Goal: Task Accomplishment & Management: Manage account settings

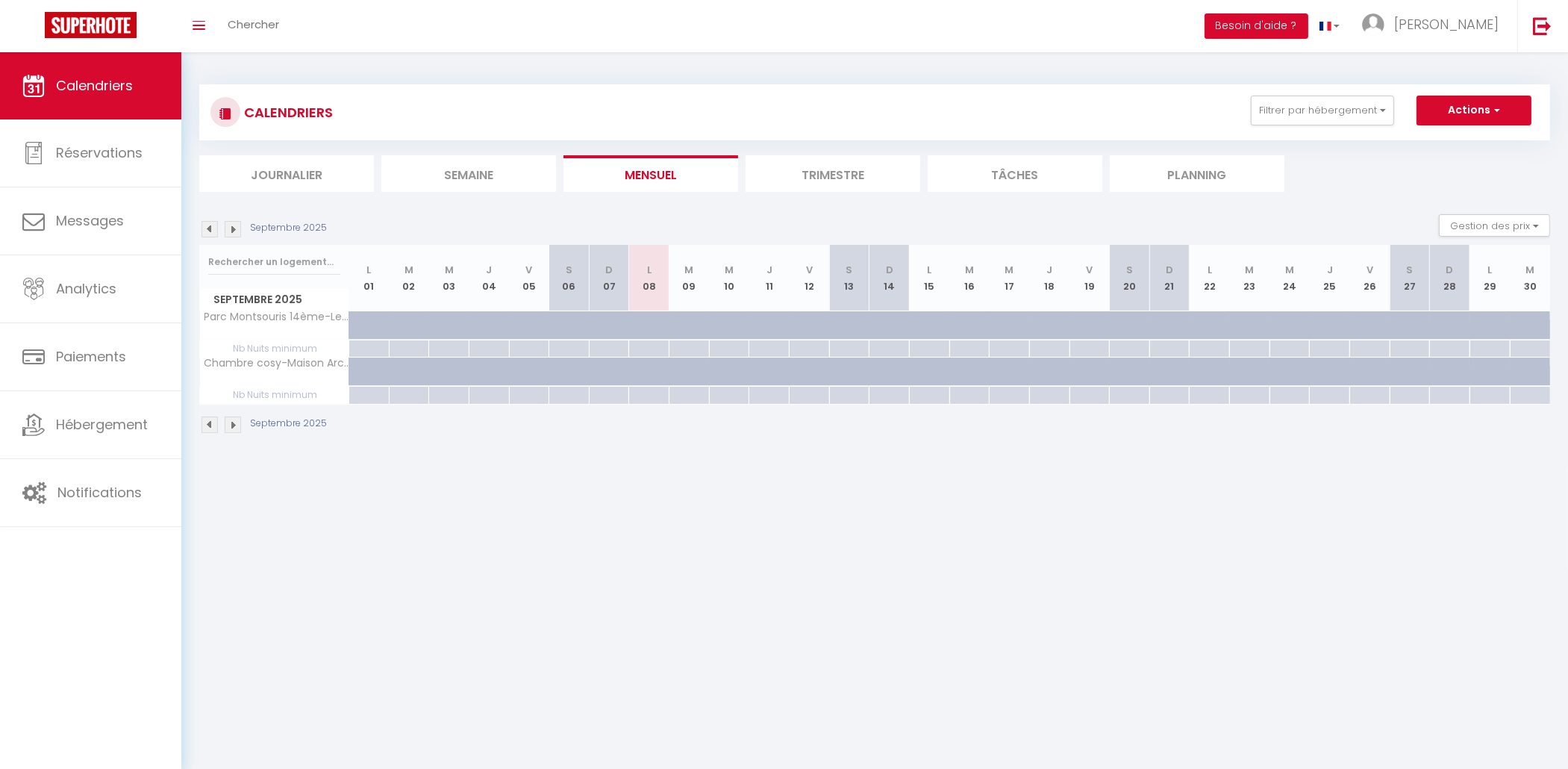
click at [230, 240] on div "[DATE] Gestion des prix Nb Nuits minimum Règles Disponibilité" at bounding box center [875, 229] width 1351 height 31
click at [234, 225] on img at bounding box center [233, 229] width 17 height 17
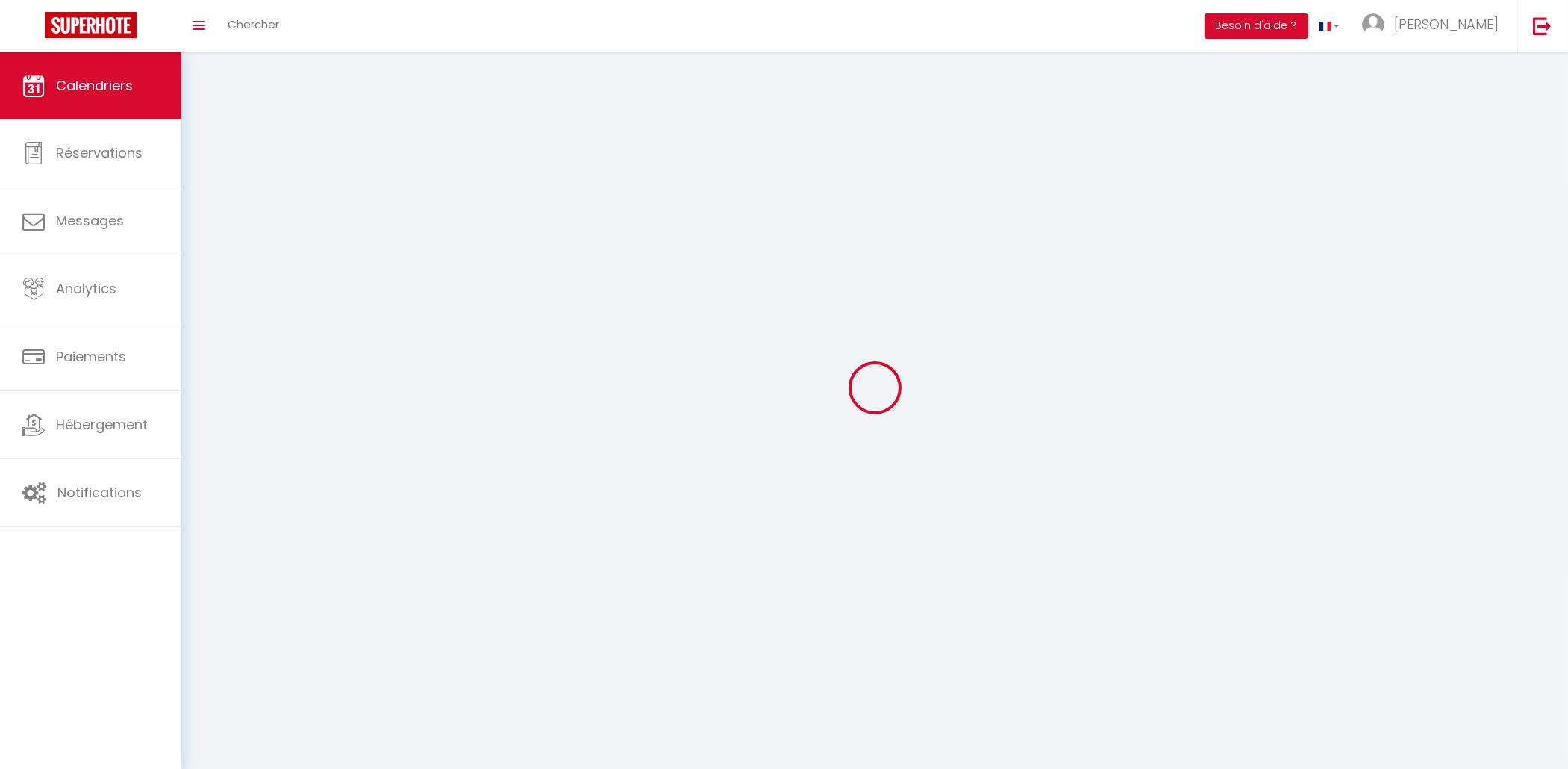
select select
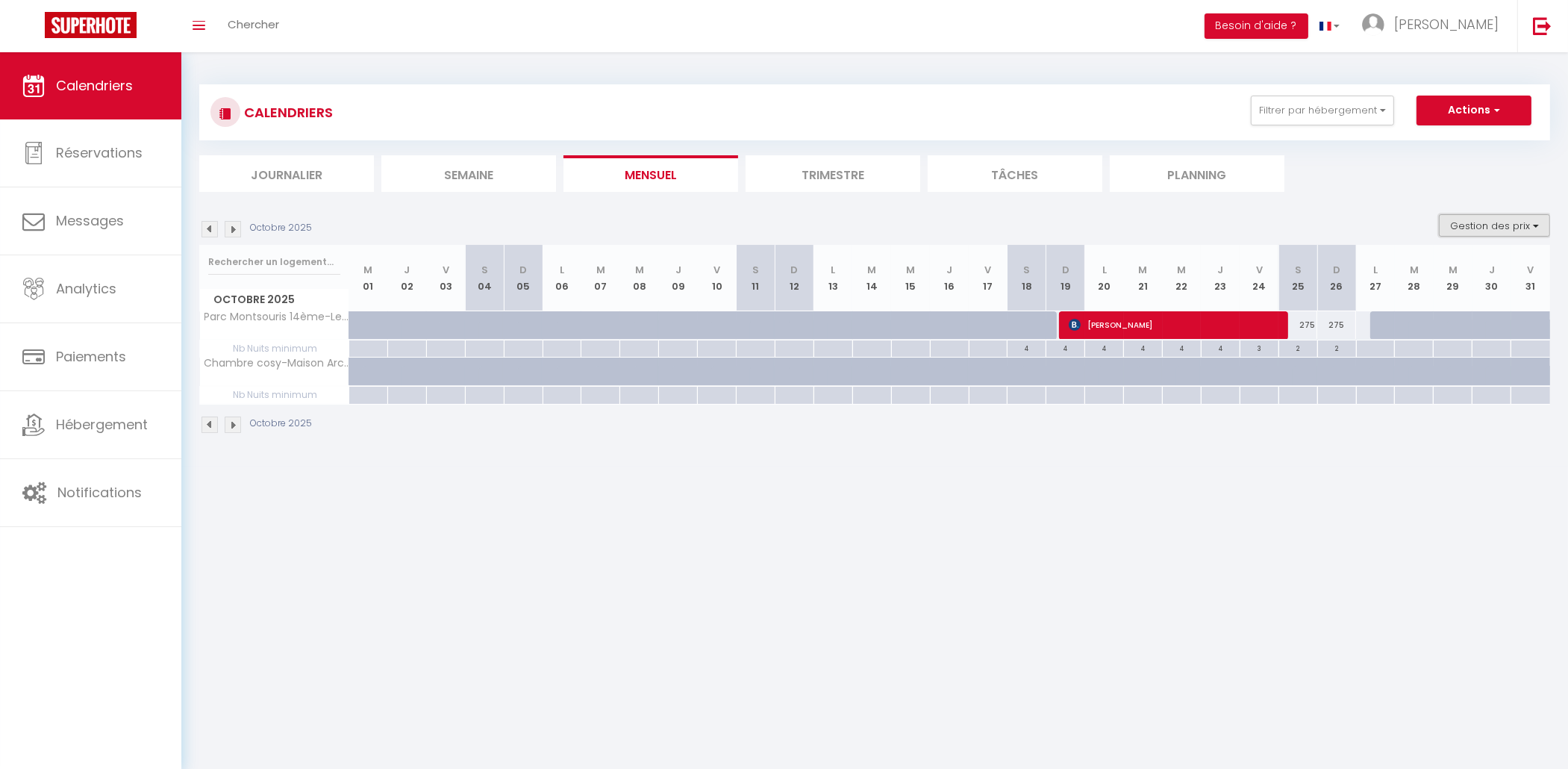
click at [1539, 227] on button "Gestion des prix" at bounding box center [1495, 226] width 111 height 22
click at [1427, 329] on input "Disponibilité" at bounding box center [1482, 324] width 135 height 15
checkbox input "true"
select select
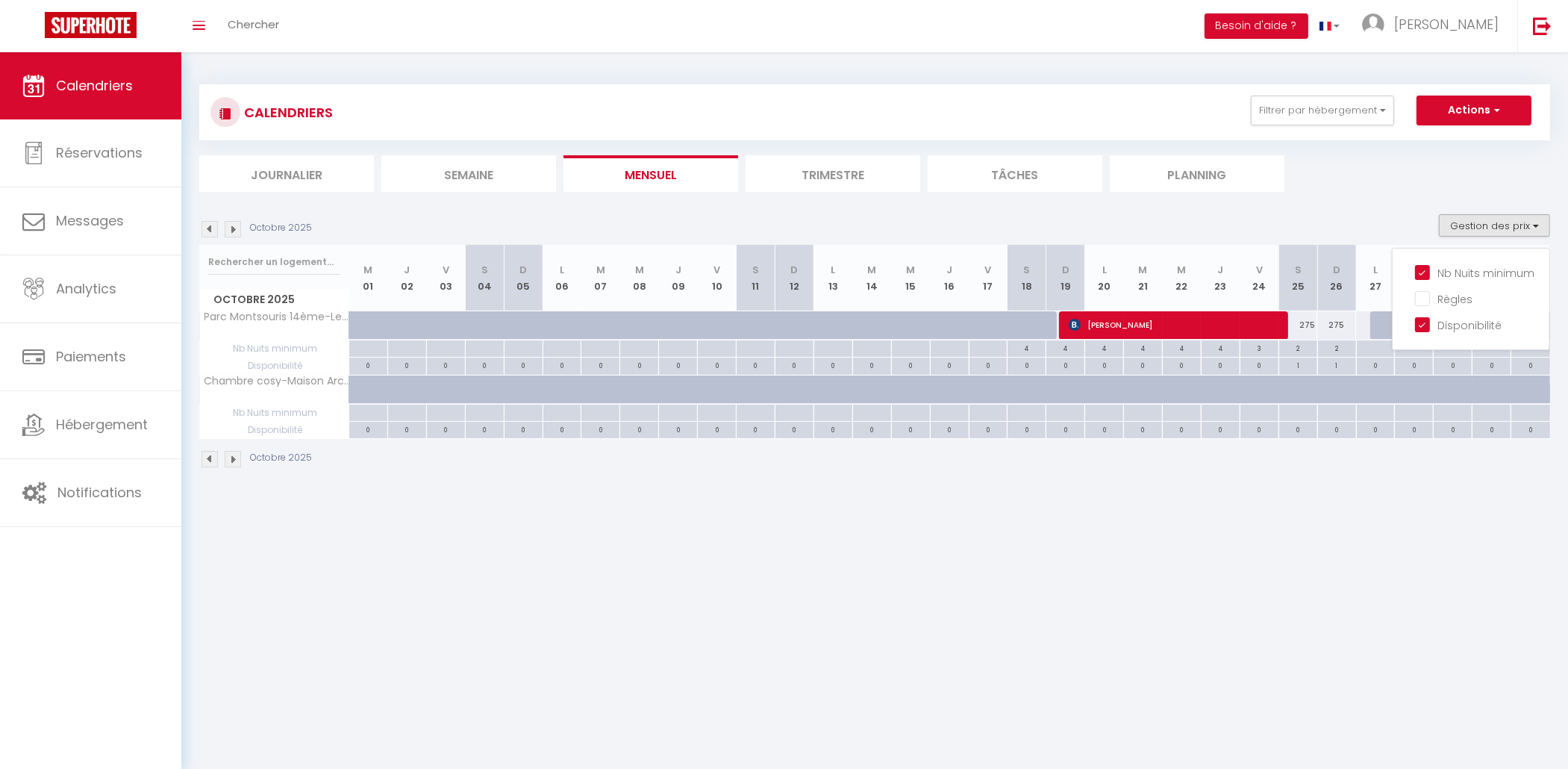
click at [1307, 329] on div "275" at bounding box center [1298, 325] width 39 height 28
type input "275"
select select "1"
type input "[DATE]"
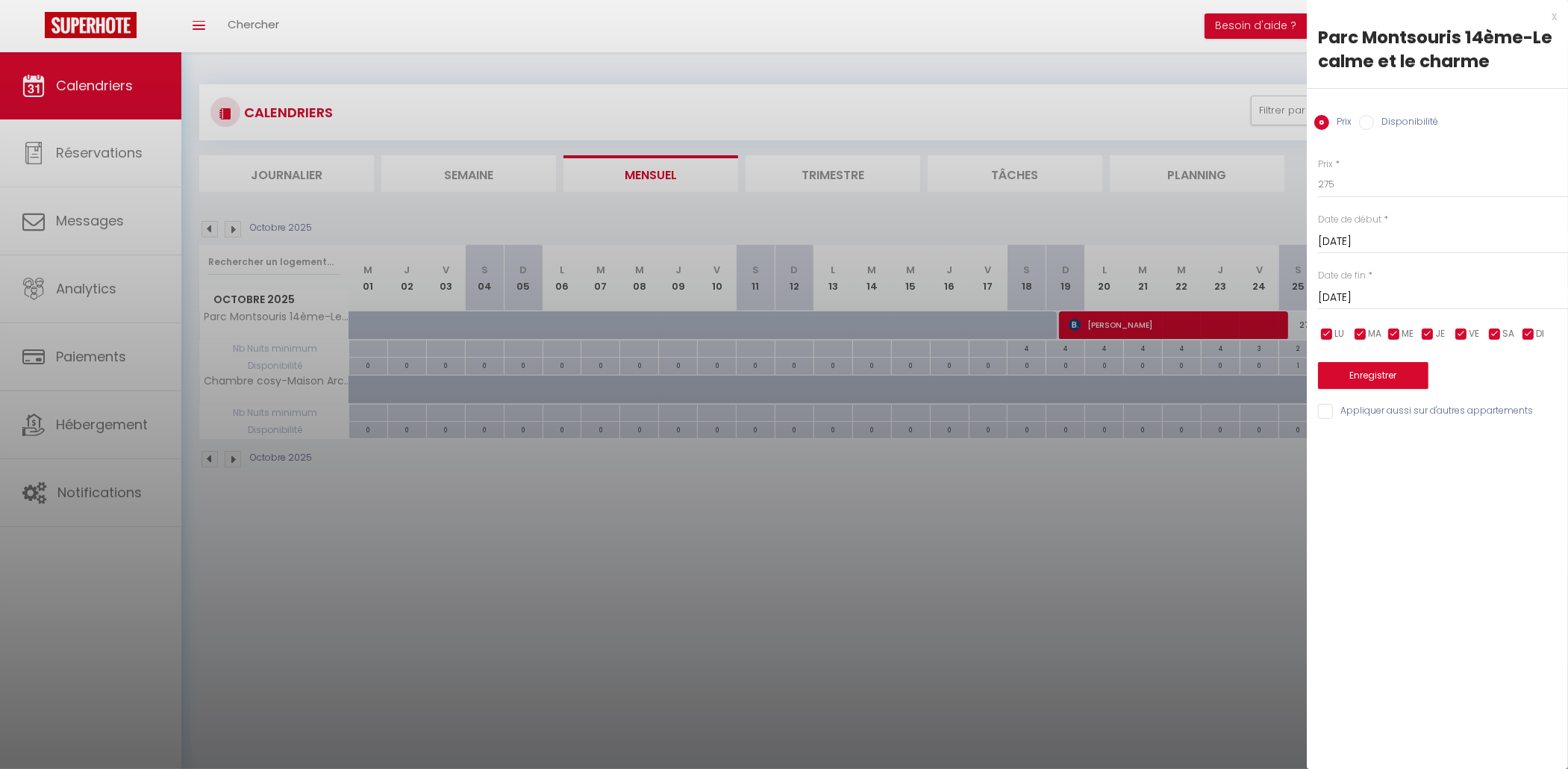
click at [1366, 125] on input "Disponibilité" at bounding box center [1367, 123] width 15 height 15
radio input "true"
radio input "false"
click at [1318, 171] on select "Disponible Indisponible" at bounding box center [1443, 185] width 250 height 29
select select "0"
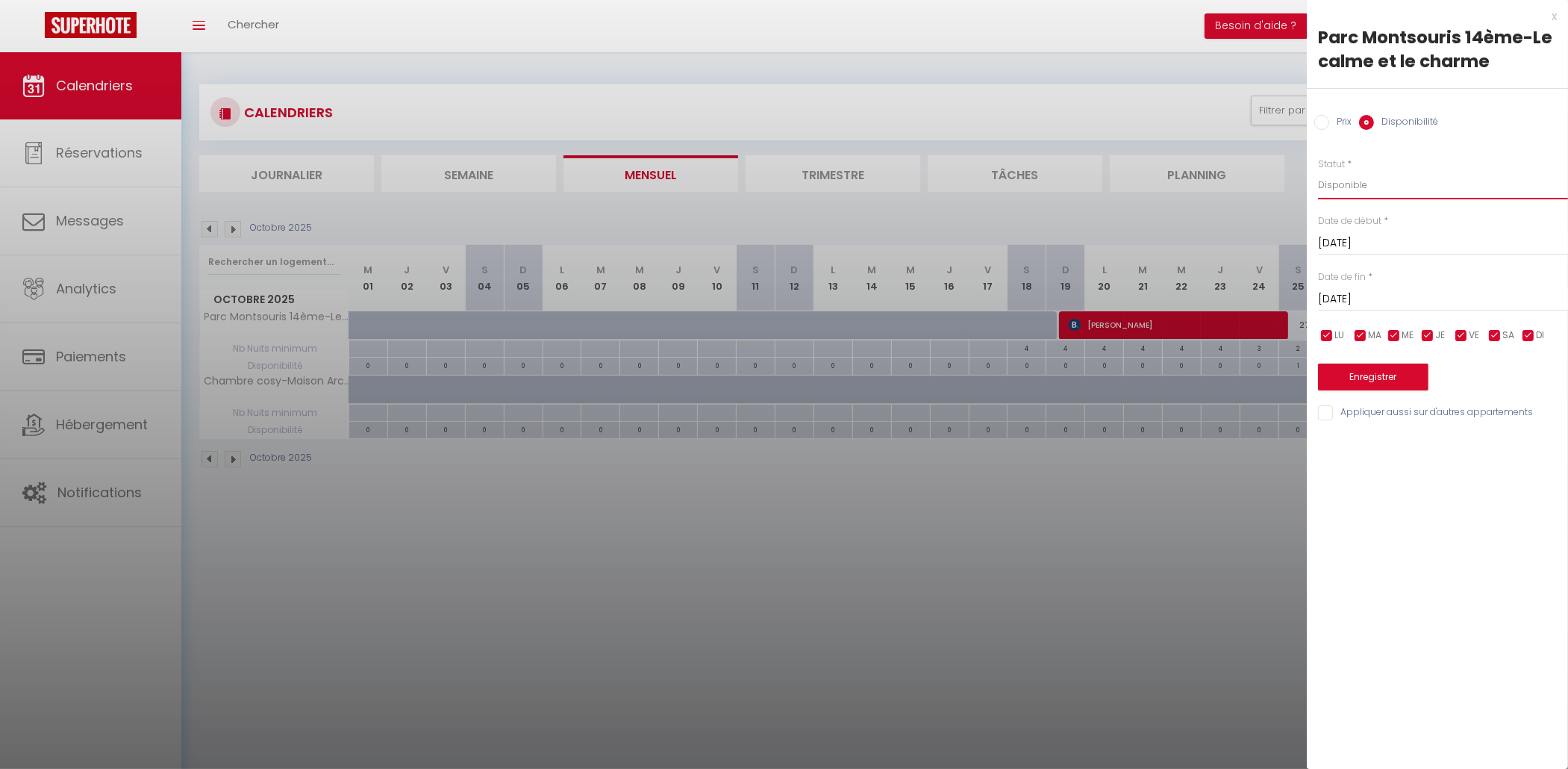
click option "Indisponible" at bounding box center [0, 0] width 0 height 0
click at [1383, 303] on input "[DATE]" at bounding box center [1443, 299] width 250 height 20
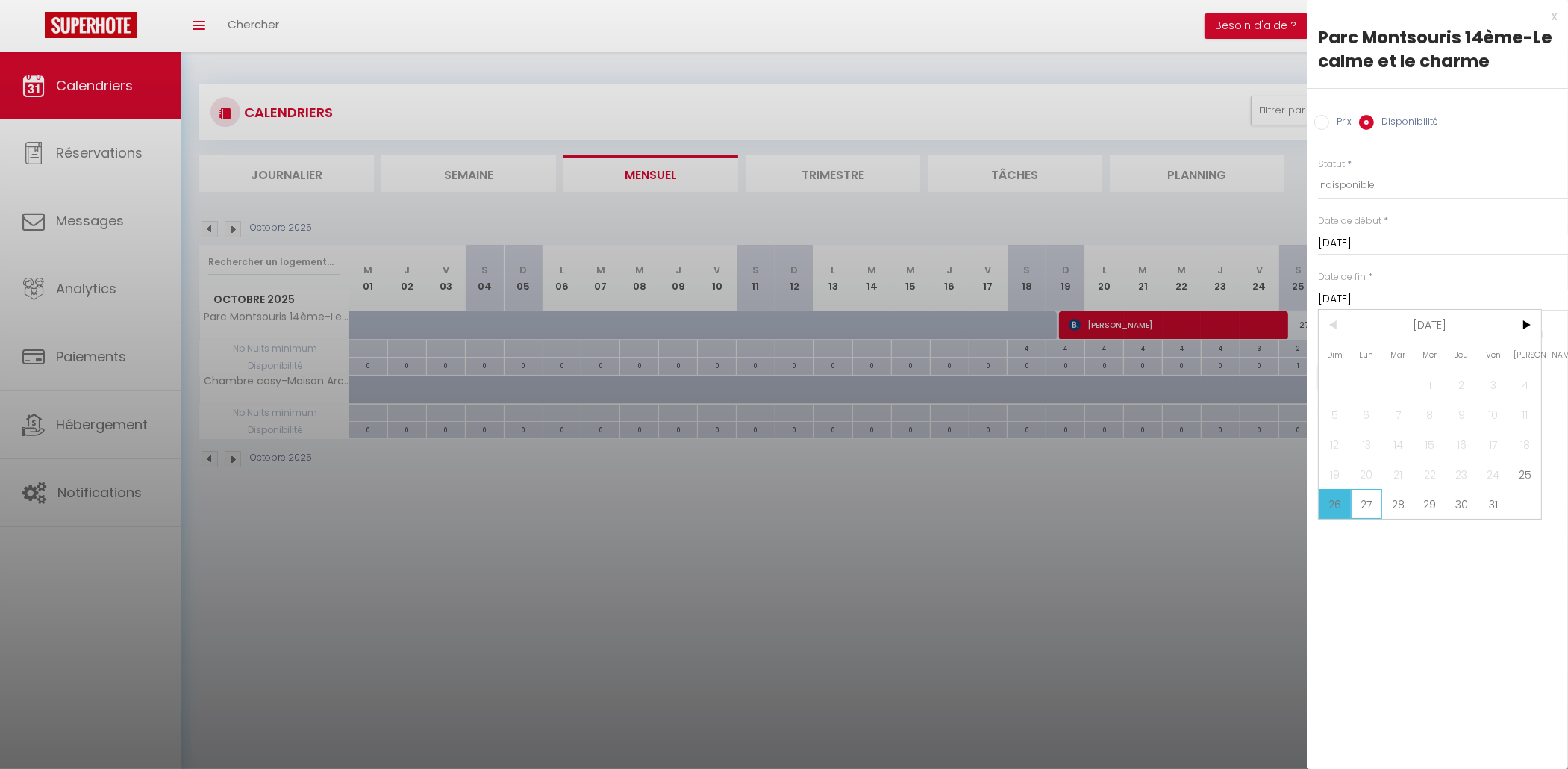
click at [1361, 512] on span "27" at bounding box center [1367, 503] width 32 height 30
type input "Lun 27 Octobre 2025"
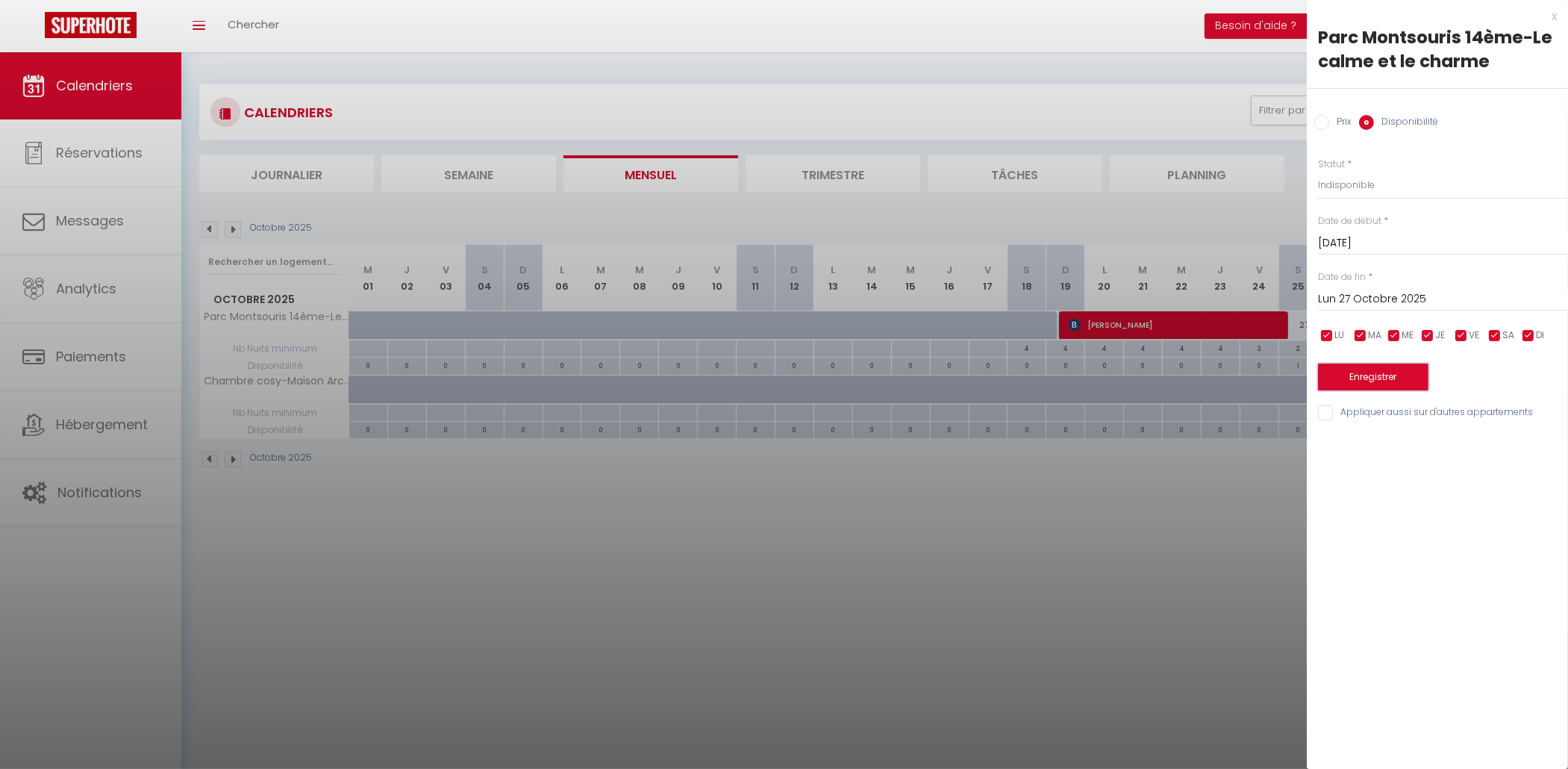
click at [1395, 376] on button "Enregistrer" at bounding box center [1373, 376] width 110 height 27
